Goal: Communication & Community: Answer question/provide support

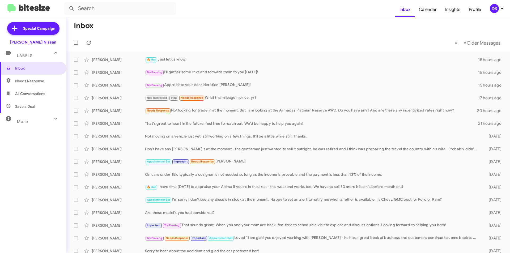
click at [33, 105] on span "Save a Deal" at bounding box center [25, 106] width 20 height 5
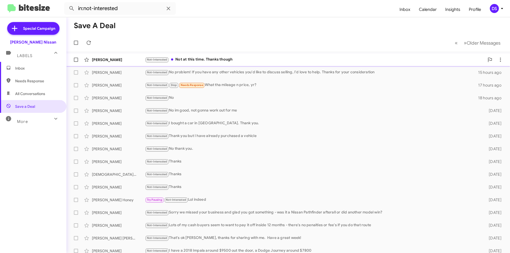
click at [214, 58] on div "Not-Interested Not at this time. Thanks though" at bounding box center [314, 60] width 339 height 6
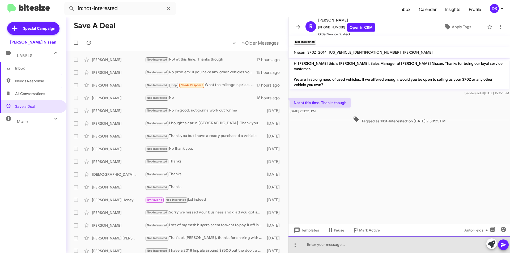
click at [316, 244] on div at bounding box center [398, 244] width 221 height 17
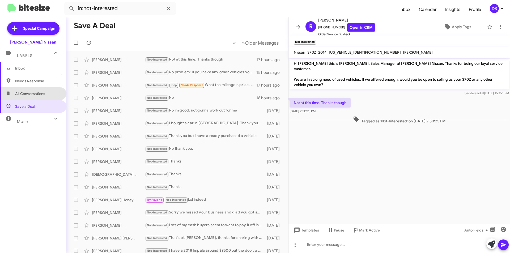
click at [39, 93] on span "All Conversations" at bounding box center [30, 93] width 30 height 5
type input "in:all-conversations"
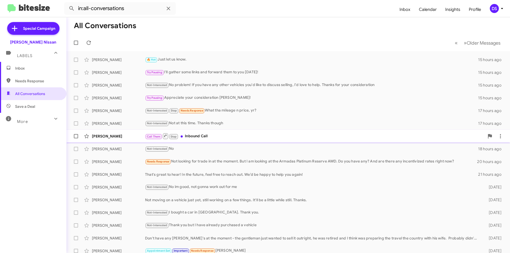
click at [116, 133] on div "[PERSON_NAME]" at bounding box center [118, 135] width 53 height 5
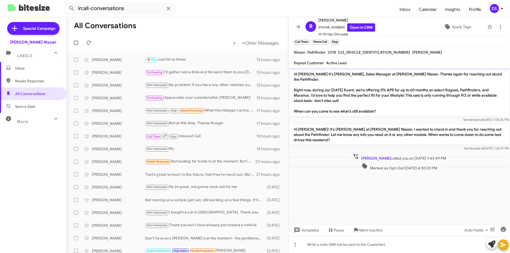
click at [38, 67] on span "Inbox" at bounding box center [37, 68] width 45 height 5
